Goal: Navigation & Orientation: Find specific page/section

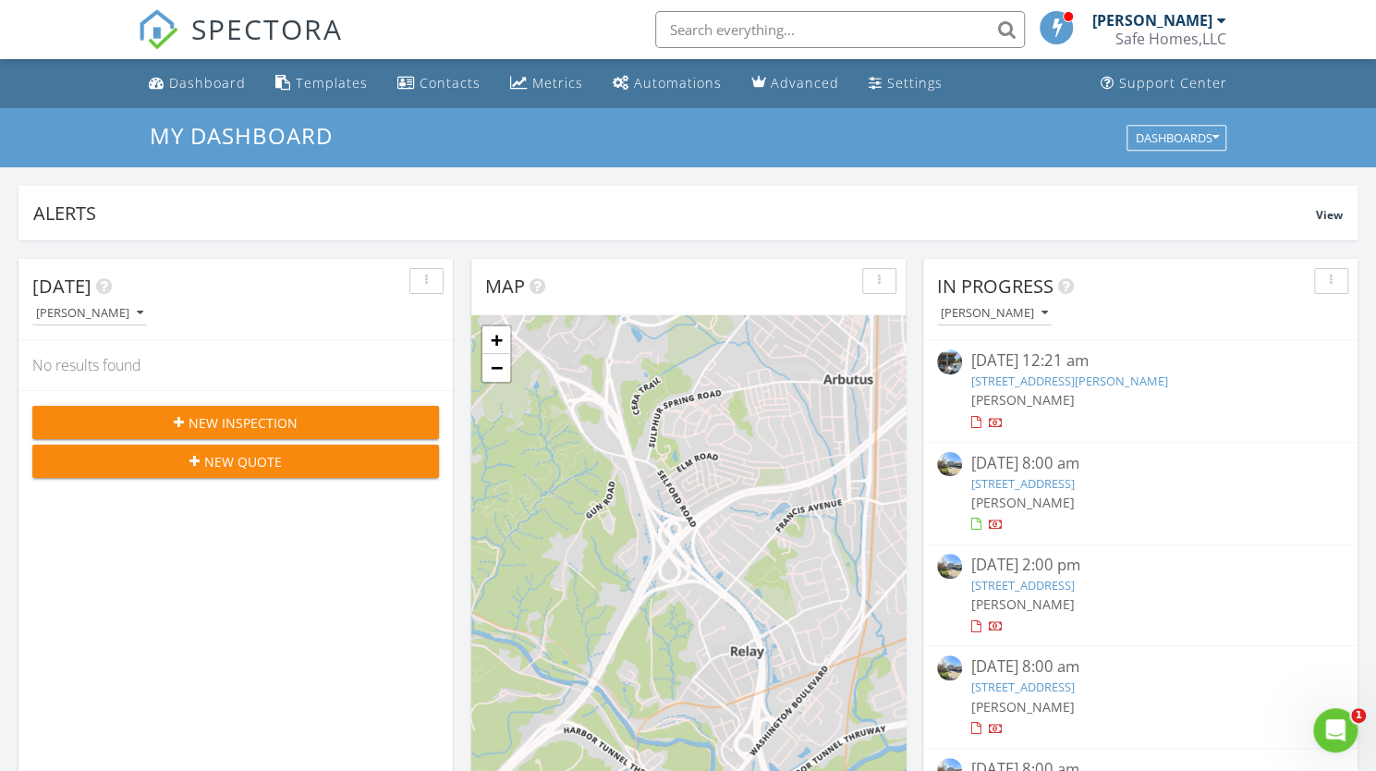
scroll to position [1710, 1404]
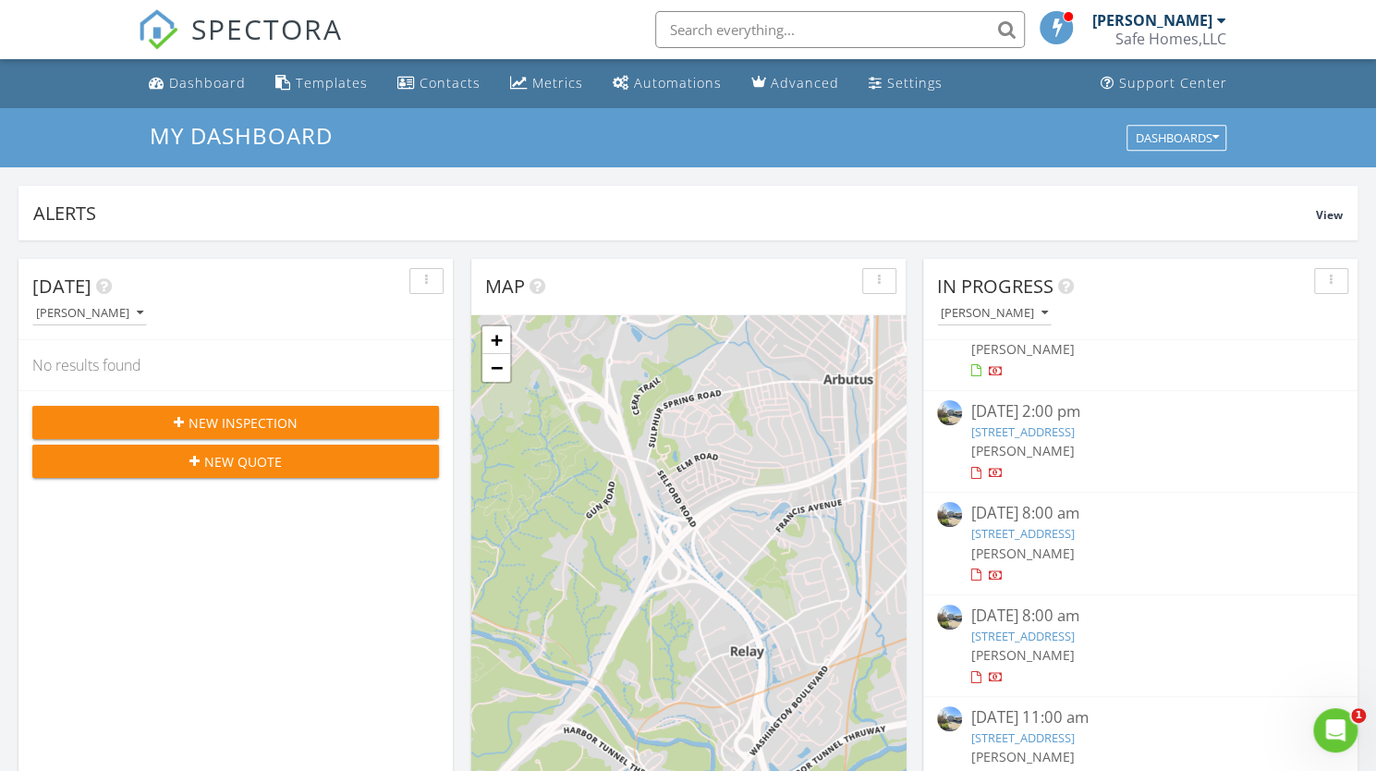
click at [1221, 38] on div "Safe Homes,LLC" at bounding box center [1171, 39] width 111 height 18
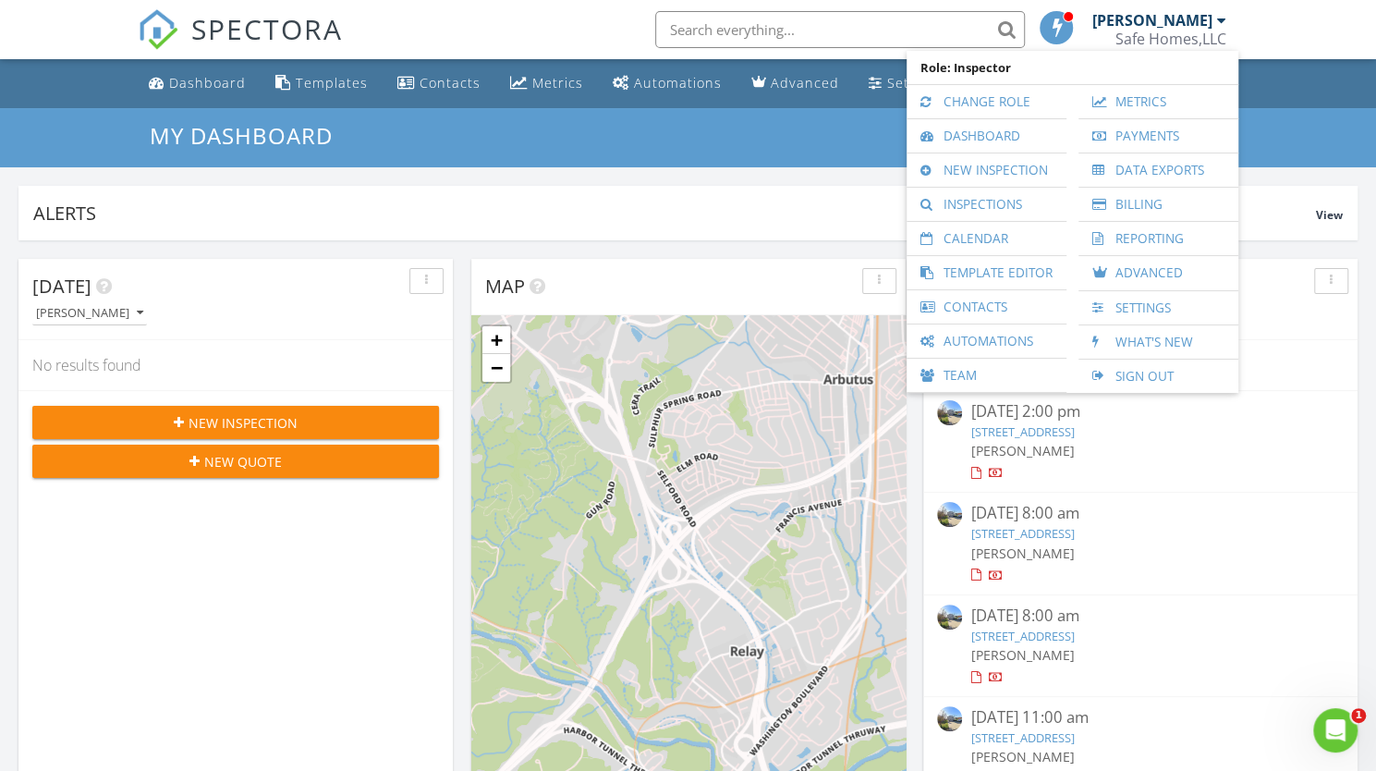
click at [1290, 42] on nav "SPECTORA [PERSON_NAME] Safe Homes,LLC Role: Inspector Change Role Dashboard New…" at bounding box center [688, 29] width 1376 height 59
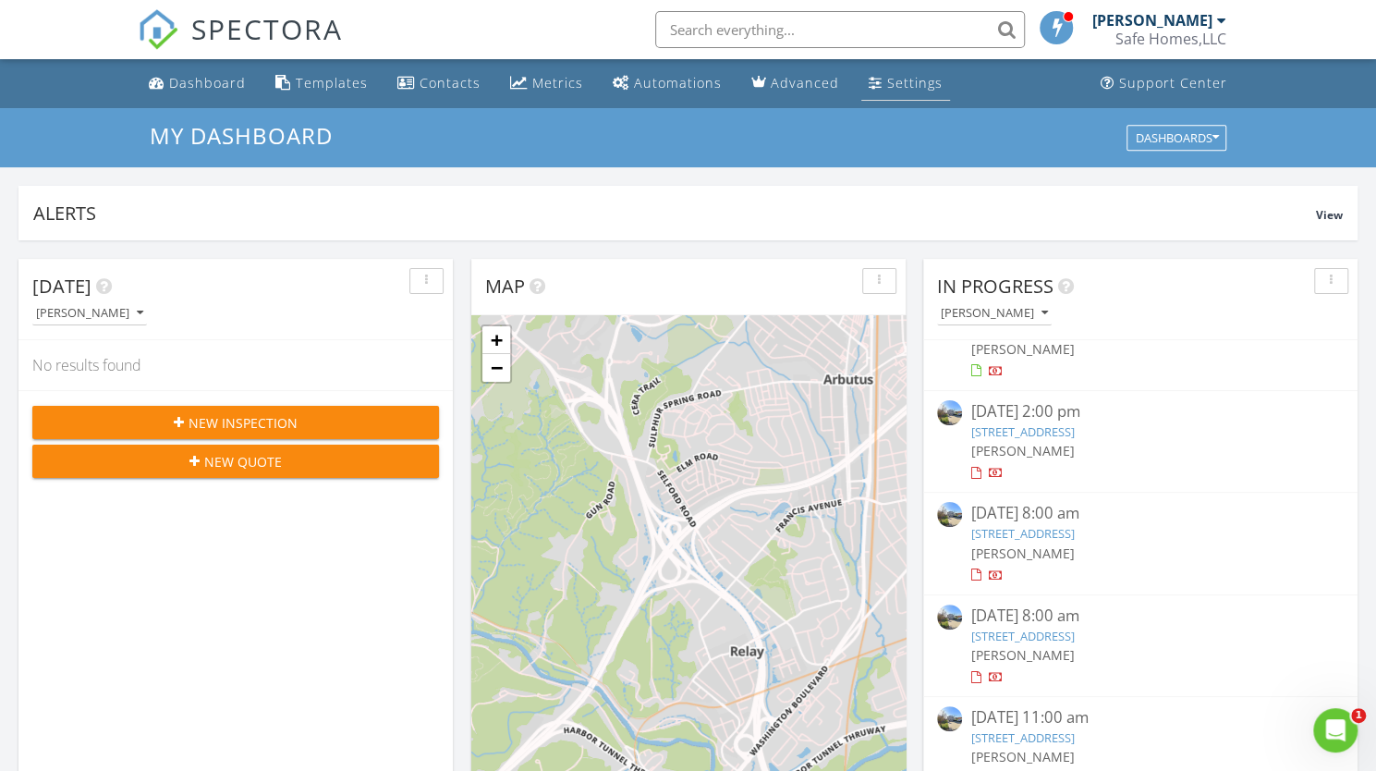
click at [886, 92] on link "Settings" at bounding box center [905, 84] width 89 height 34
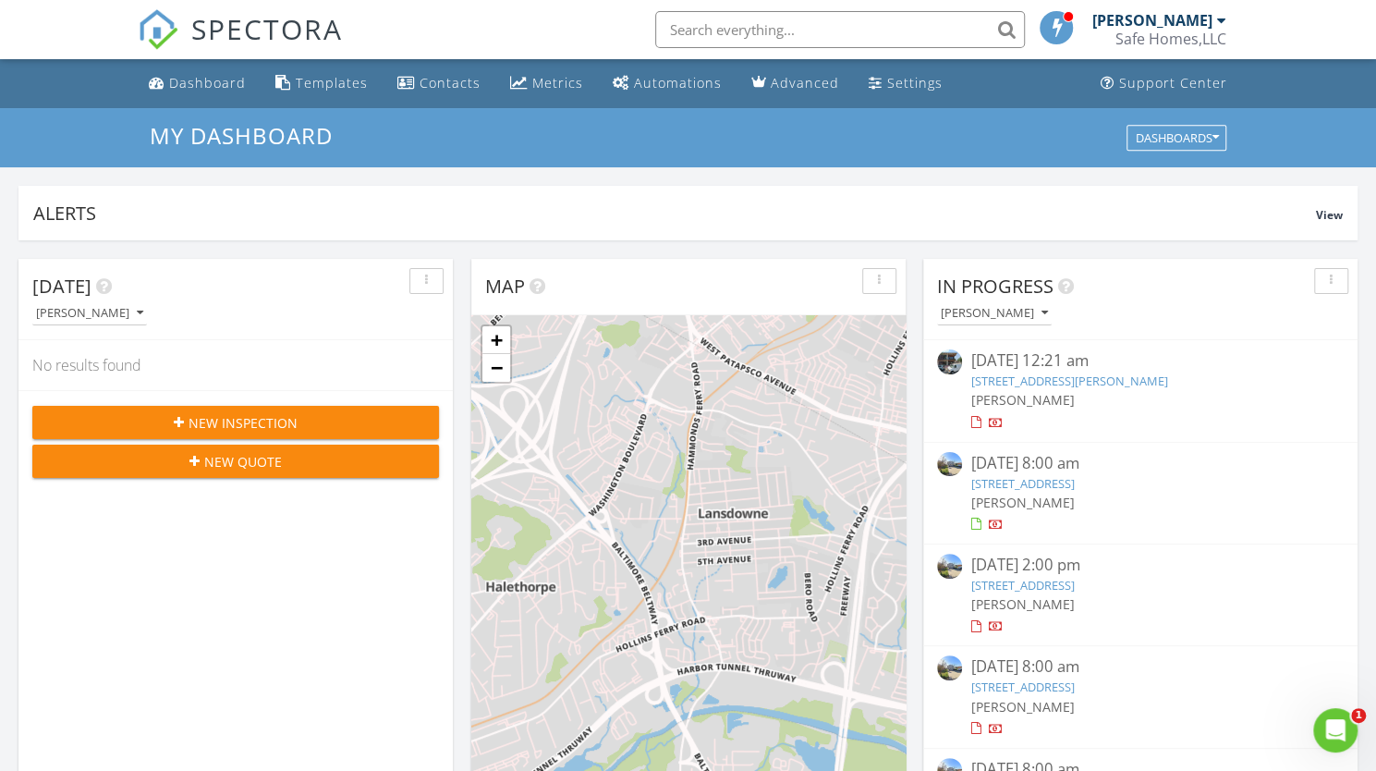
scroll to position [1710, 1404]
click at [1311, 43] on nav "SPECTORA [PERSON_NAME] Safe Homes,LLC Role: Inspector Change Role Dashboard New…" at bounding box center [688, 29] width 1376 height 59
